Goal: Download file/media

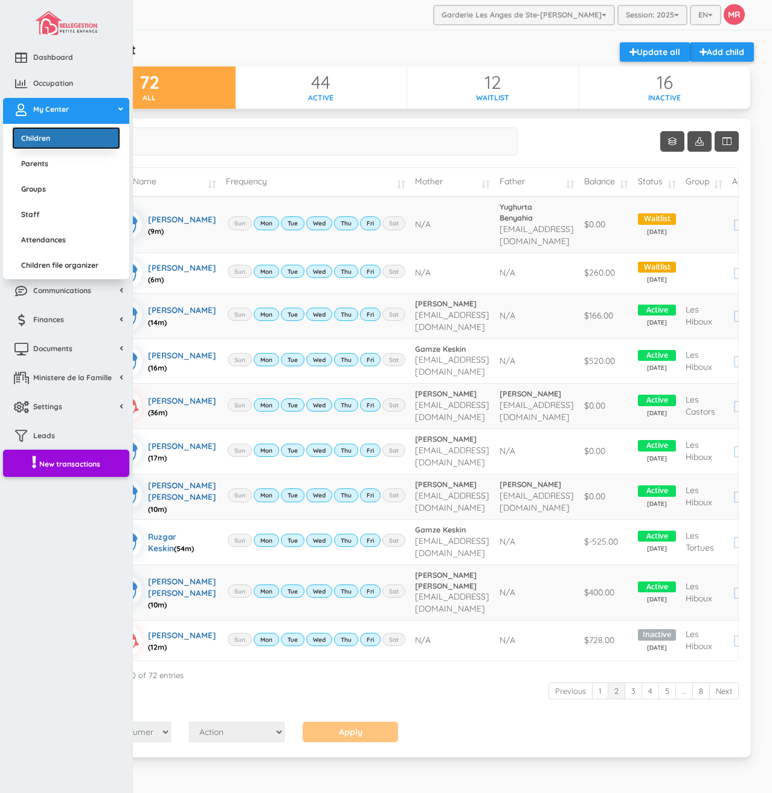
click at [34, 132] on link "Children" at bounding box center [66, 138] width 108 height 22
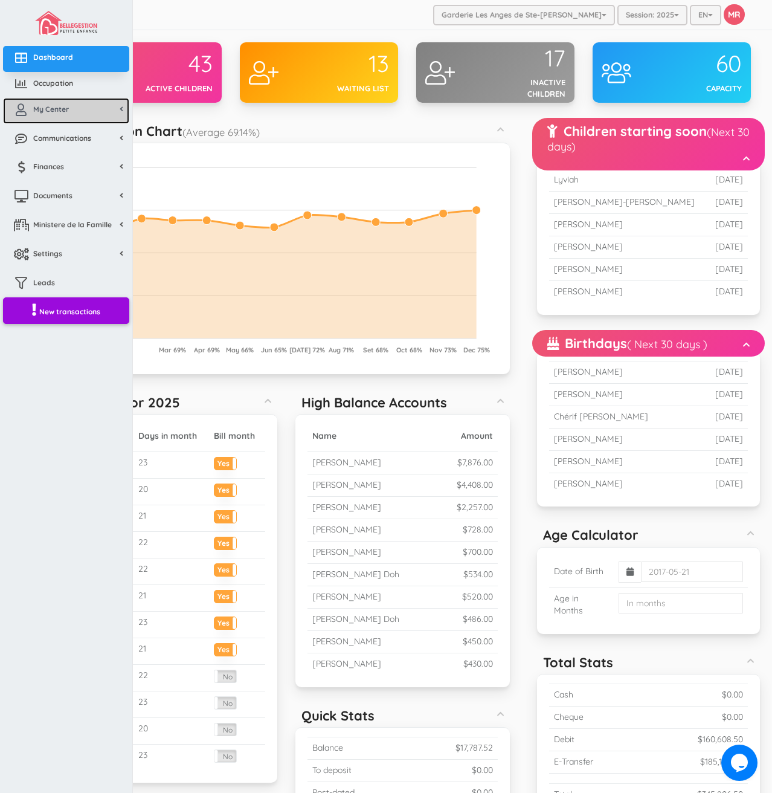
click at [53, 118] on link "My Center" at bounding box center [66, 111] width 126 height 26
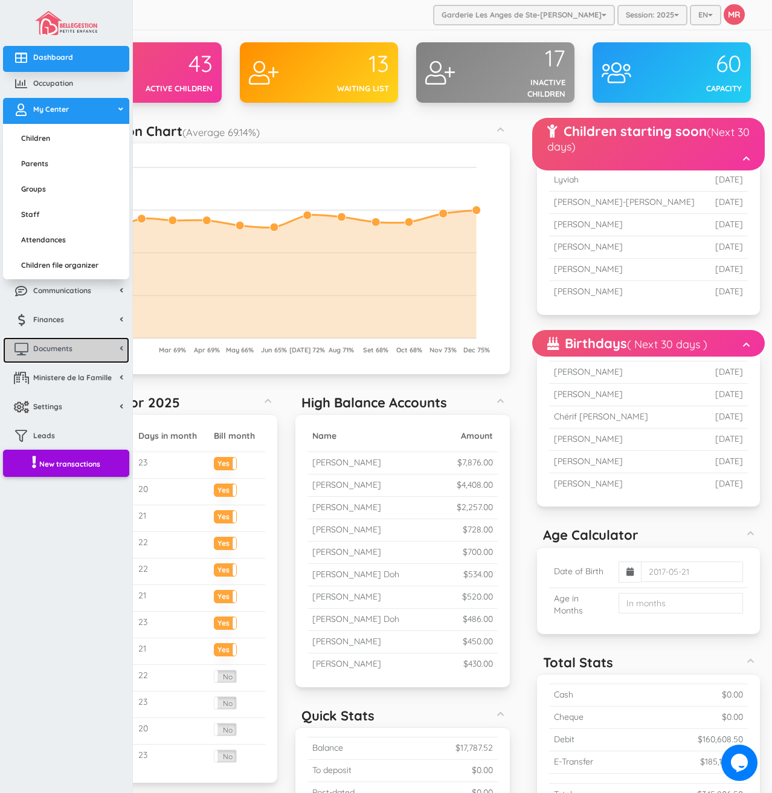
click at [60, 352] on span "Documents" at bounding box center [52, 348] width 39 height 10
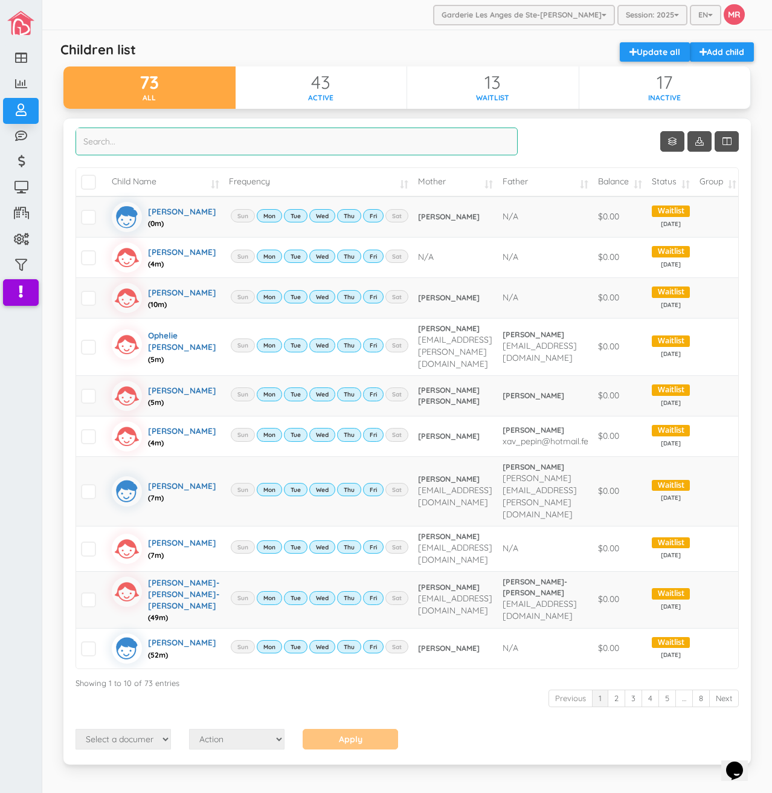
click at [202, 144] on input "search" at bounding box center [297, 141] width 442 height 28
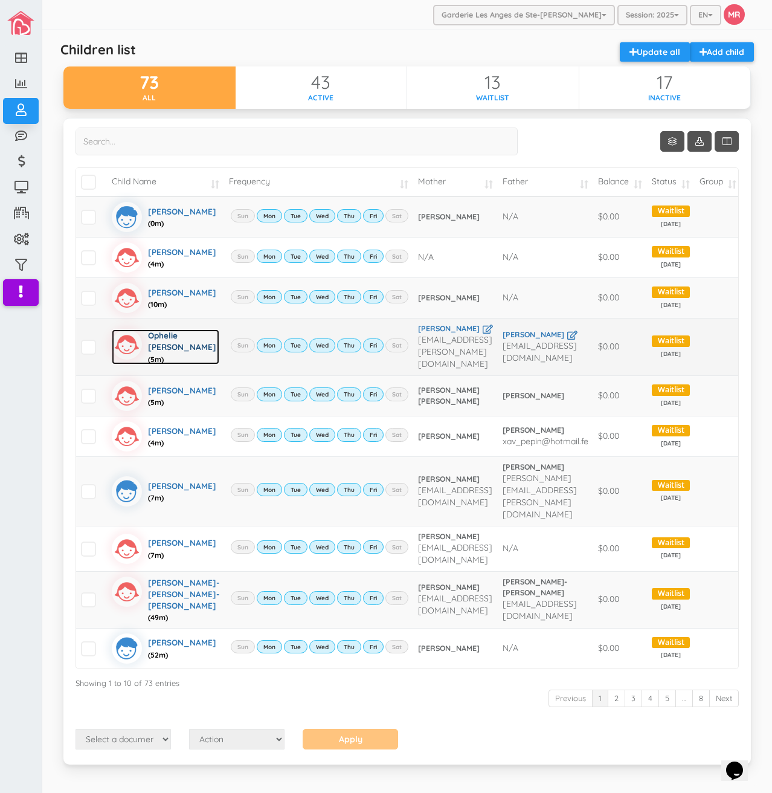
click at [166, 355] on div "Ophelie [PERSON_NAME] (5m)" at bounding box center [183, 346] width 71 height 35
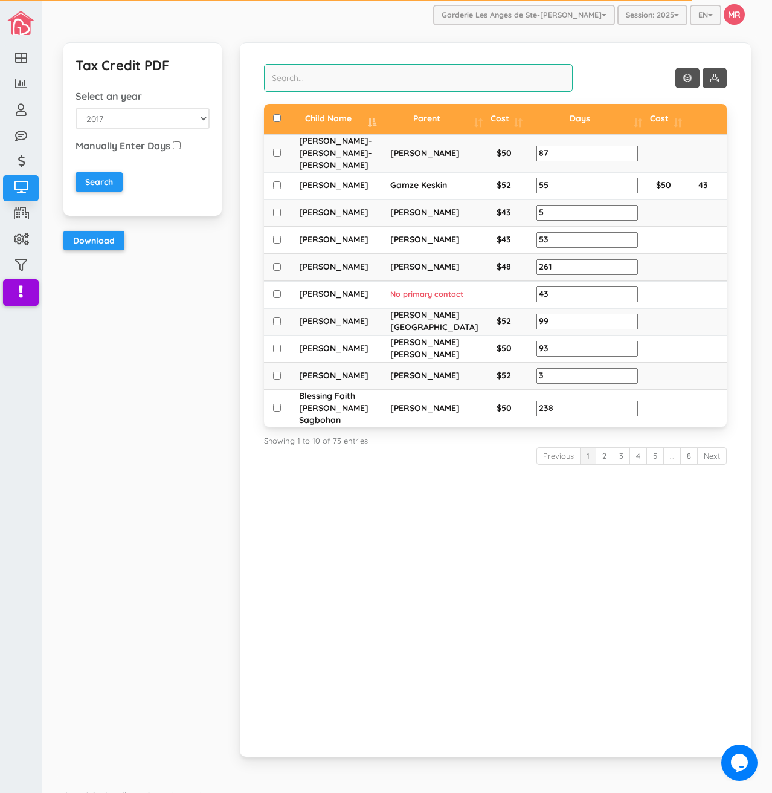
click at [437, 83] on input "search" at bounding box center [418, 78] width 309 height 28
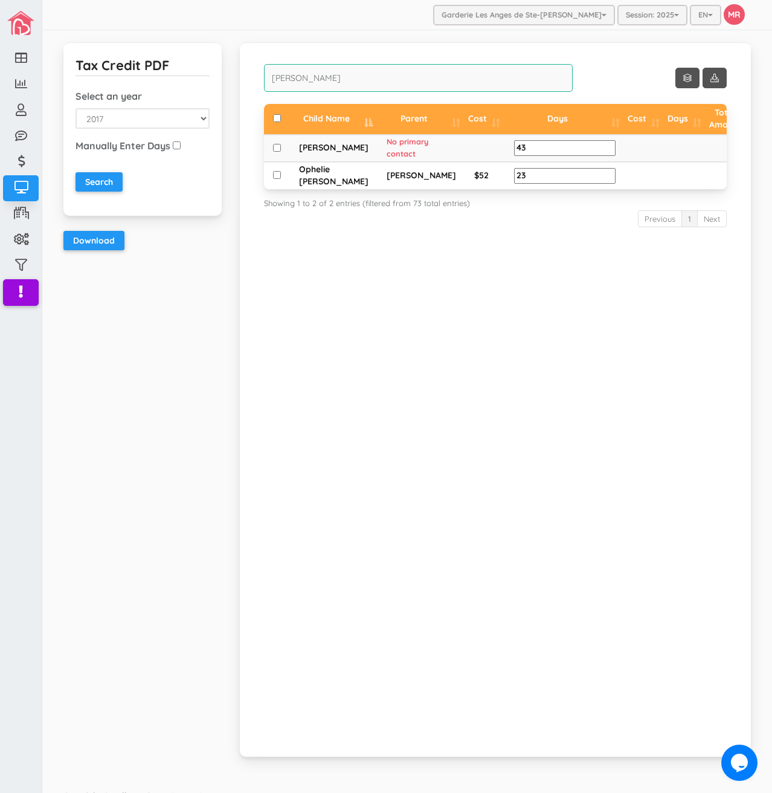
scroll to position [0, 33]
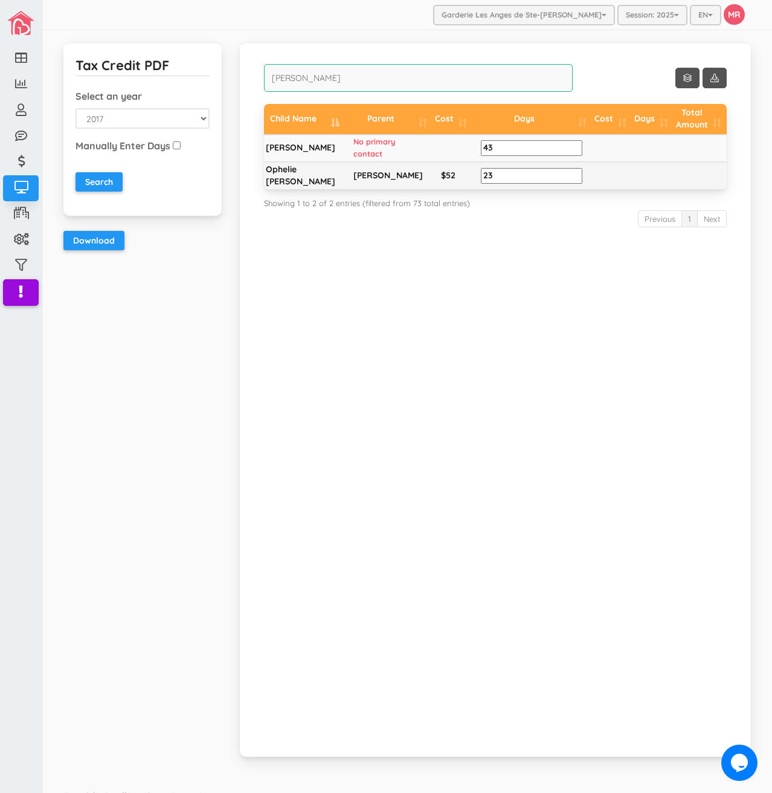
type input "savard"
click at [770, 178] on icon at bounding box center [774, 174] width 8 height 8
